Goal: Task Accomplishment & Management: Manage account settings

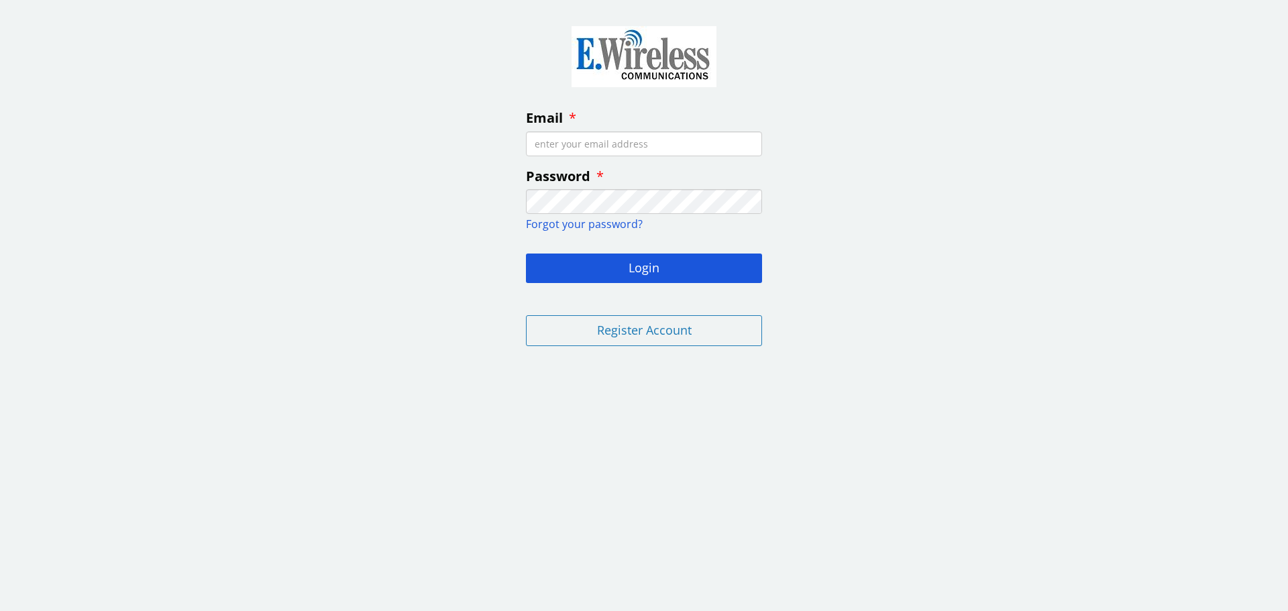
click at [584, 142] on input "Email" at bounding box center [644, 144] width 236 height 25
type input "[EMAIL_ADDRESS][DOMAIN_NAME]"
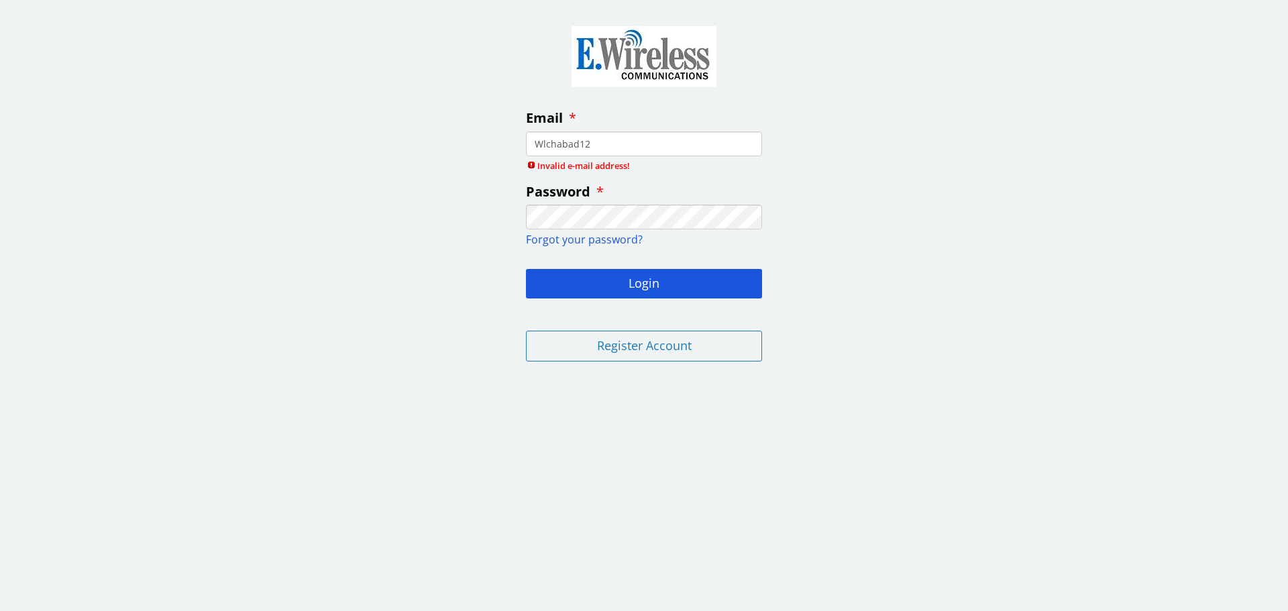
type input "Wlchabad123"
drag, startPoint x: 609, startPoint y: 137, endPoint x: 456, endPoint y: 159, distance: 155.3
click at [473, 153] on div "Email Wlchabad123 Invalid e-mail address! Password Forgot your password? Login …" at bounding box center [644, 191] width 1288 height 362
click at [586, 152] on input "Email" at bounding box center [644, 144] width 236 height 25
type input "[EMAIL_ADDRESS][DOMAIN_NAME]"
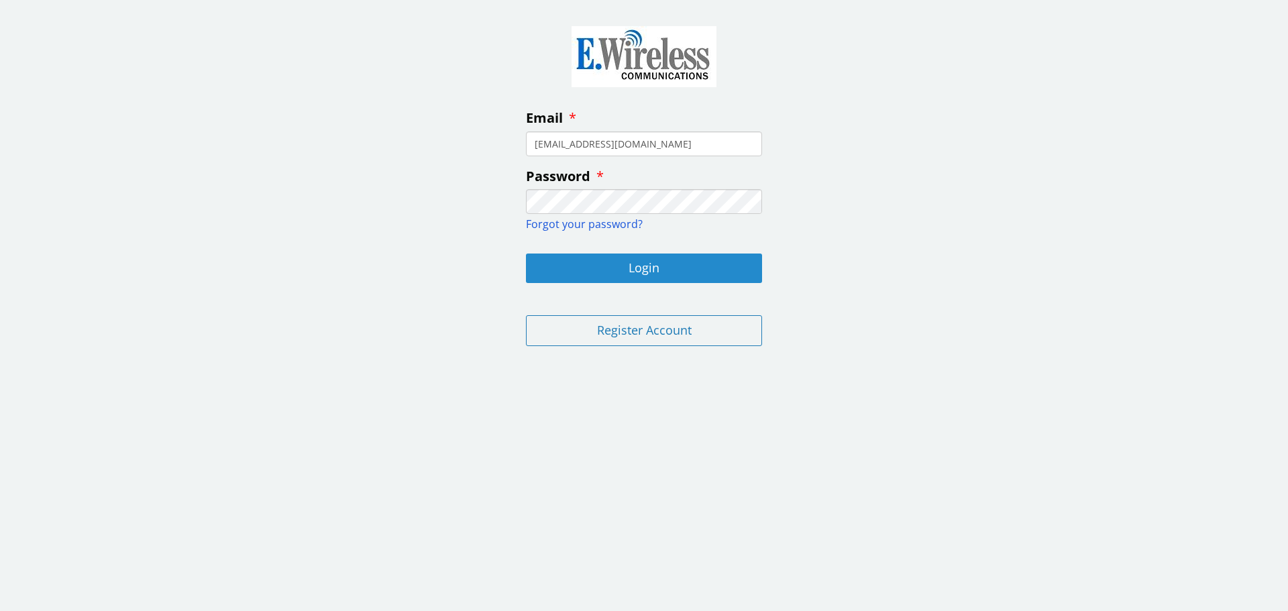
click at [627, 272] on button "Login" at bounding box center [644, 269] width 236 height 30
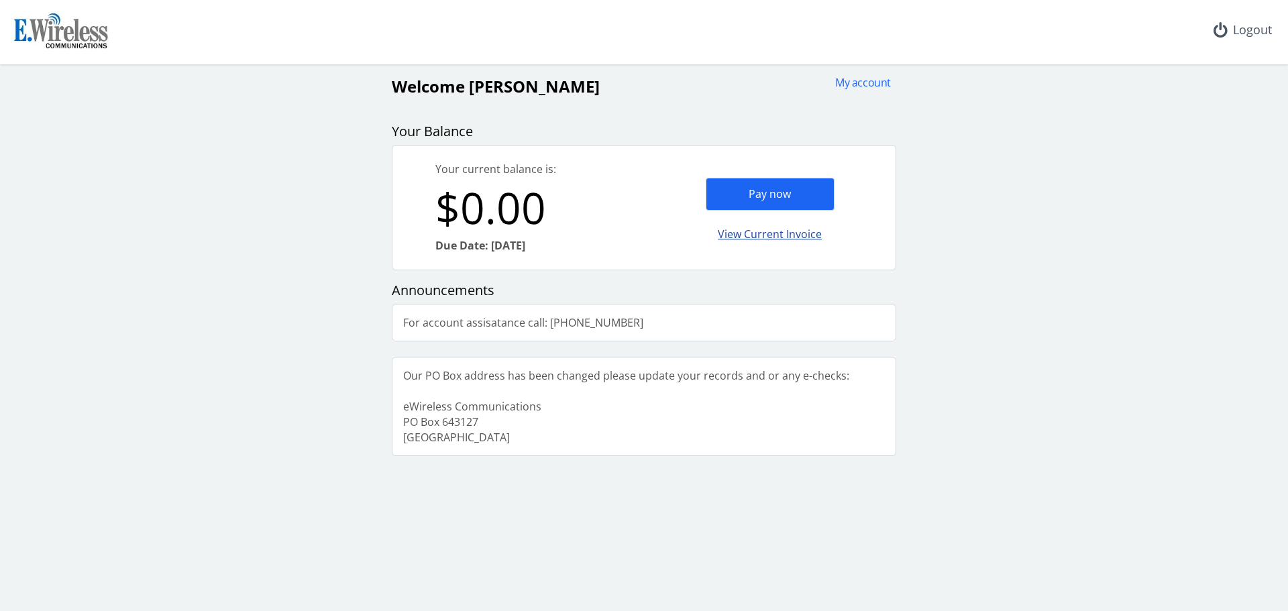
click at [764, 235] on div "View Current Invoice" at bounding box center [770, 235] width 129 height 32
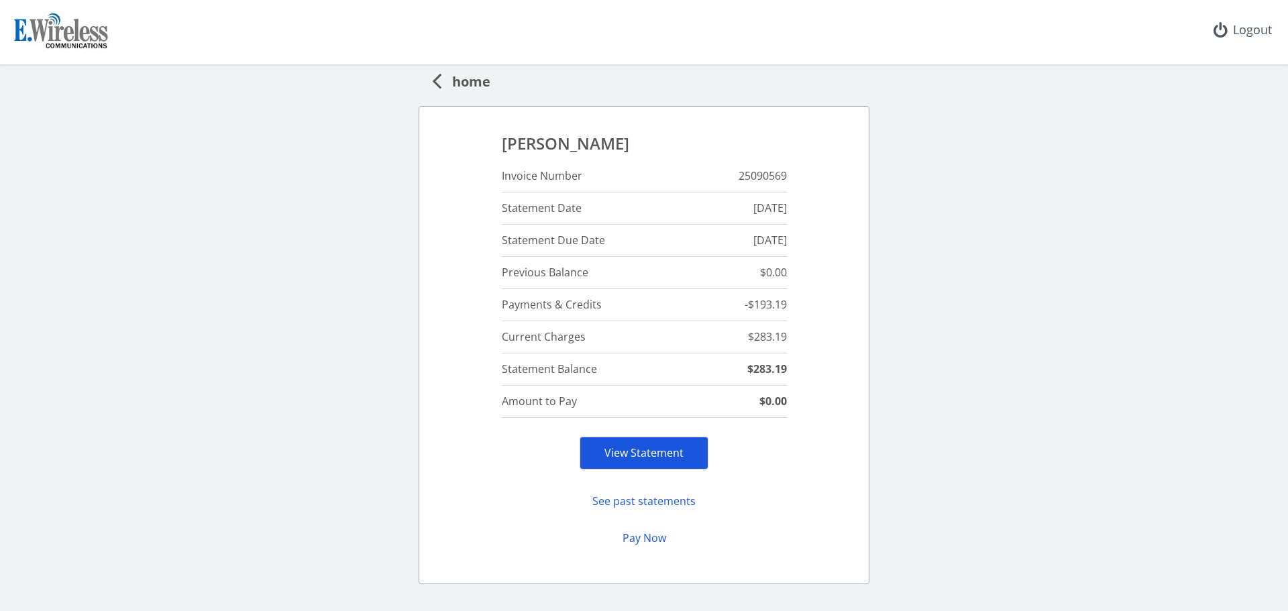
click at [619, 454] on link "View Statement" at bounding box center [644, 453] width 79 height 15
